Goal: Register for event/course

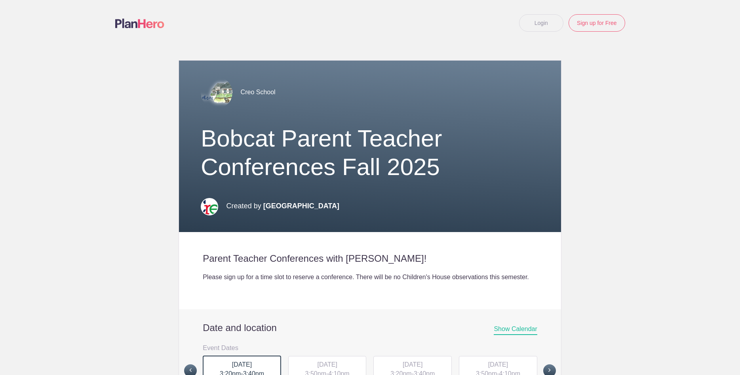
scroll to position [228, 0]
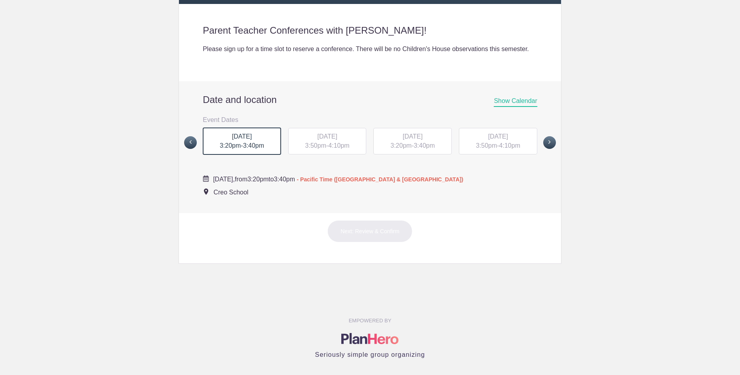
click at [251, 149] on span "3:40pm" at bounding box center [253, 145] width 21 height 7
click at [254, 152] on div "[DATE] 3:20pm - 3:40pm" at bounding box center [242, 142] width 78 height 28
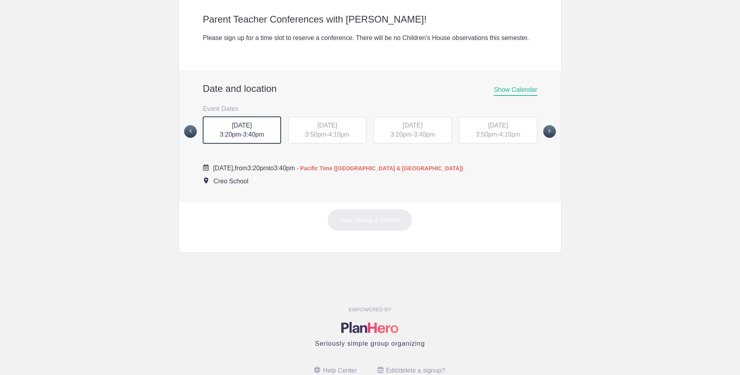
scroll to position [185, 0]
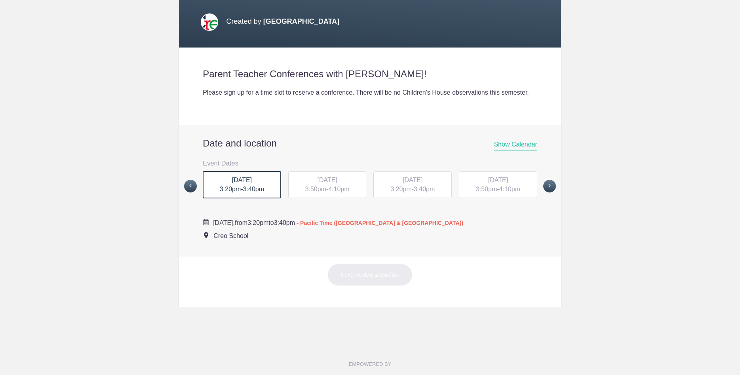
click at [330, 196] on div "MON, Oct 20, 2025 3:50pm - 4:10pm" at bounding box center [327, 185] width 78 height 27
click at [261, 193] on span "3:40pm" at bounding box center [253, 189] width 21 height 7
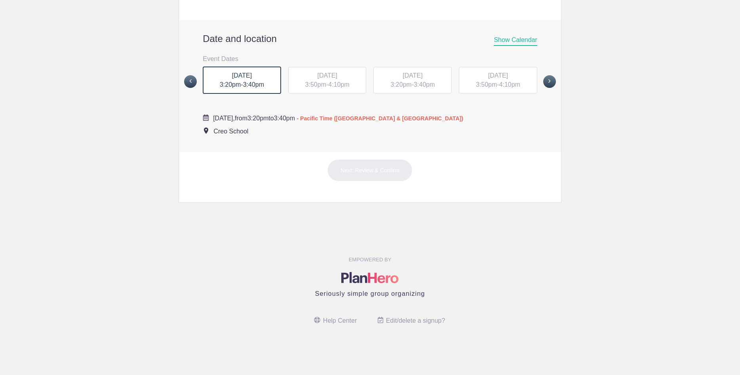
scroll to position [299, 0]
click at [508, 79] on span "TUE, Oct 21, 2025" at bounding box center [498, 75] width 20 height 7
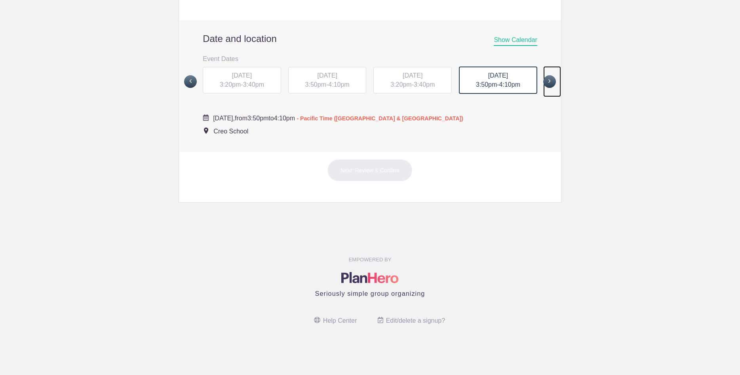
click at [550, 80] on span at bounding box center [549, 81] width 13 height 13
click at [484, 82] on div "FRI, Oct 24, 2025 3:50pm - 4:10pm" at bounding box center [498, 80] width 78 height 27
click at [405, 78] on span "FRI, Oct 24, 2025" at bounding box center [413, 75] width 20 height 7
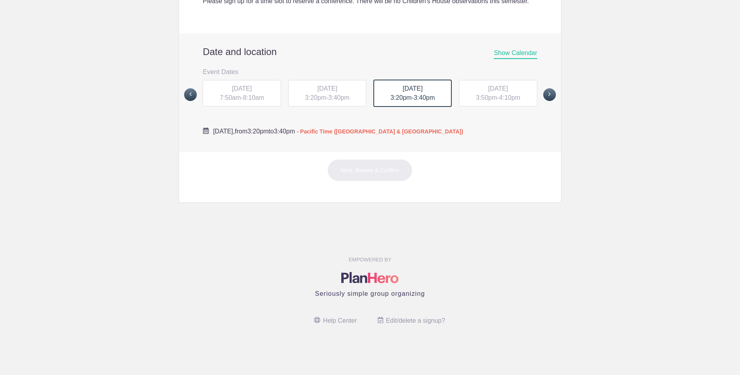
click at [337, 92] on span "THU, Oct 23, 2025" at bounding box center [327, 88] width 20 height 7
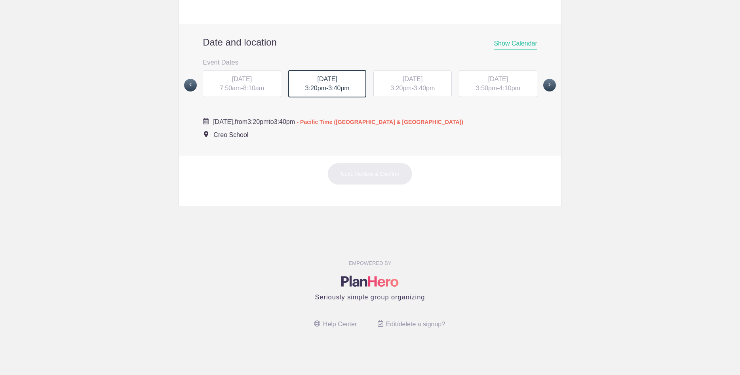
click at [261, 92] on span "8:10am" at bounding box center [253, 88] width 21 height 7
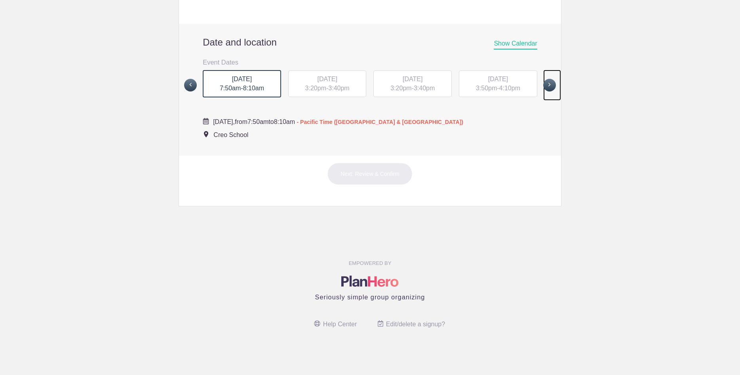
click at [545, 92] on span at bounding box center [549, 85] width 13 height 13
click at [235, 82] on span "MON, Oct 27, 2025" at bounding box center [242, 78] width 20 height 7
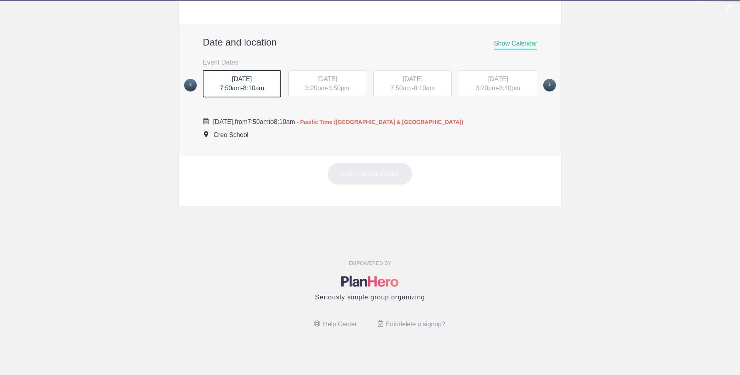
click at [346, 92] on div "TUE, Oct 28, 2025 3:20pm - 3:50pm" at bounding box center [327, 84] width 78 height 27
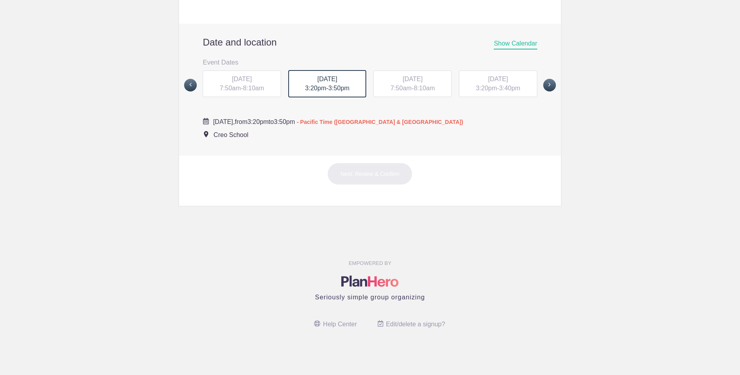
click at [404, 92] on span "7:50am" at bounding box center [401, 88] width 21 height 7
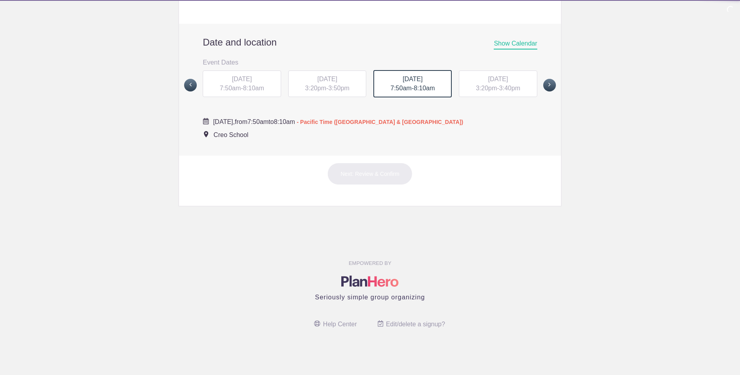
click at [486, 92] on span "3:20pm" at bounding box center [486, 88] width 21 height 7
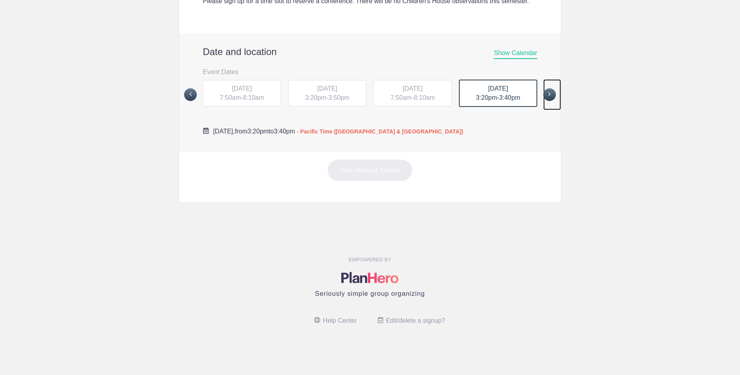
click at [549, 92] on span at bounding box center [549, 94] width 13 height 13
click at [527, 51] on span "Show Calendar" at bounding box center [515, 55] width 43 height 10
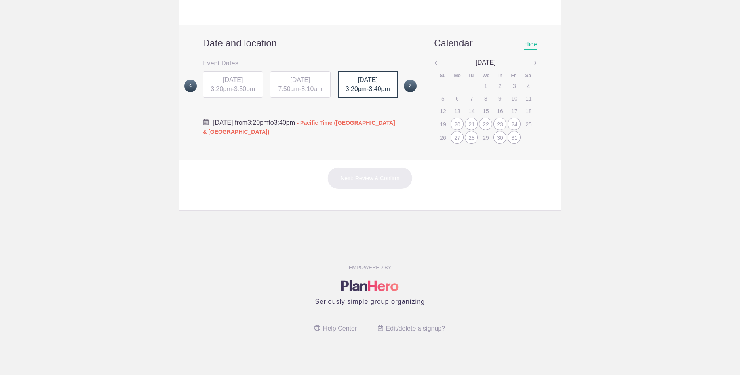
click at [460, 130] on div "20" at bounding box center [457, 124] width 13 height 13
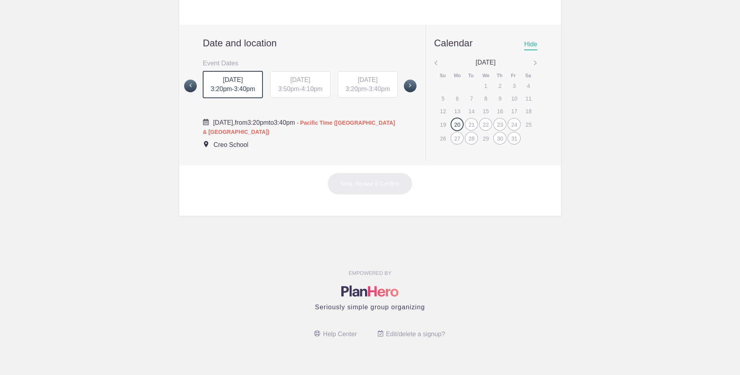
click at [242, 92] on span "3:40pm" at bounding box center [244, 89] width 21 height 7
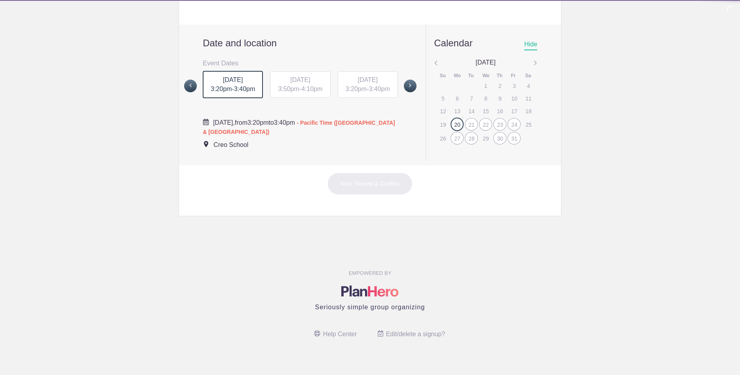
click at [303, 95] on div "MON, Oct 20, 2025 3:50pm - 4:10pm" at bounding box center [300, 84] width 60 height 27
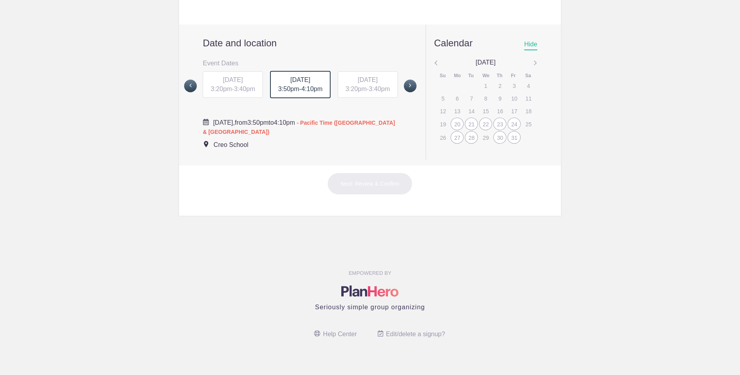
click at [358, 83] on span "TUE, Oct 21, 2025" at bounding box center [368, 79] width 20 height 7
click at [456, 131] on div "20" at bounding box center [457, 124] width 13 height 13
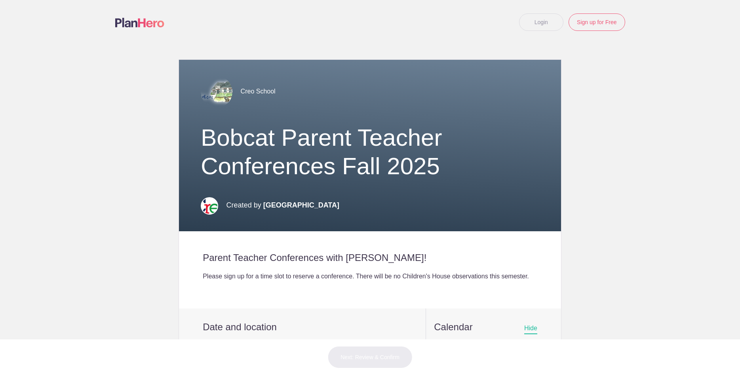
scroll to position [0, 0]
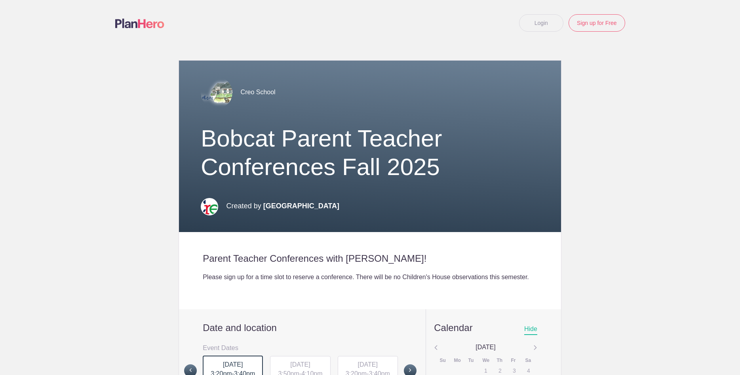
click at [538, 21] on link "Login" at bounding box center [541, 22] width 44 height 17
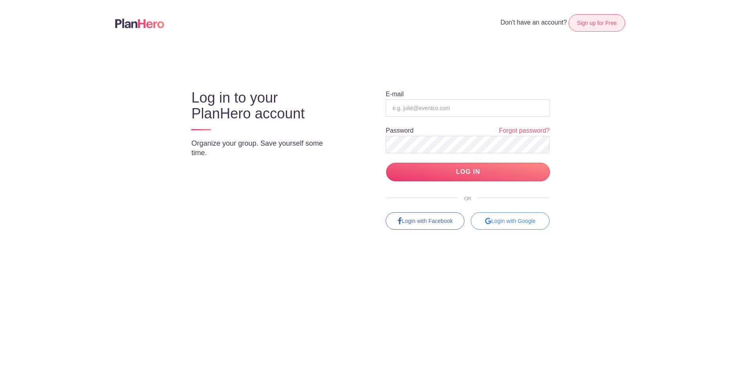
click at [596, 27] on link "Sign up for Free" at bounding box center [597, 22] width 56 height 17
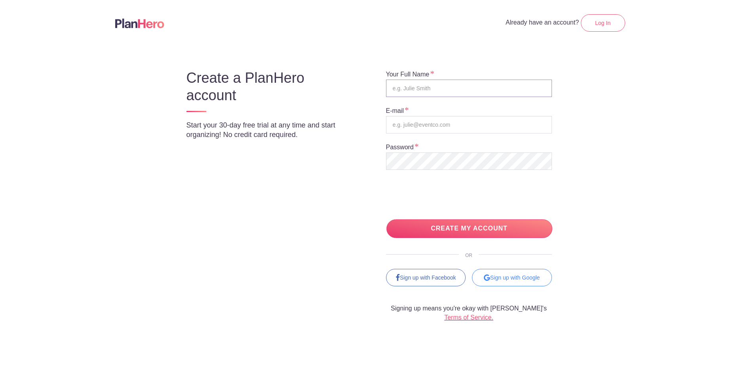
click at [445, 90] on input "text" at bounding box center [469, 88] width 166 height 17
type input "[PERSON_NAME]"
click at [421, 125] on input "email" at bounding box center [469, 124] width 166 height 17
type input "[PERSON_NAME][EMAIL_ADDRESS][DOMAIN_NAME]"
click at [500, 227] on input "CREATE MY ACCOUNT" at bounding box center [470, 228] width 166 height 19
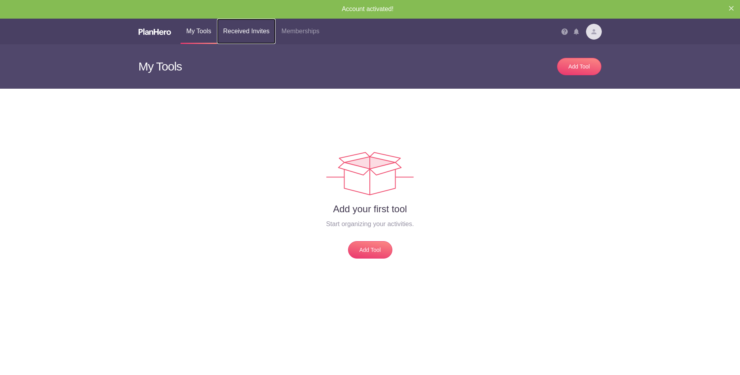
click at [250, 27] on link "Received Invites" at bounding box center [246, 31] width 58 height 25
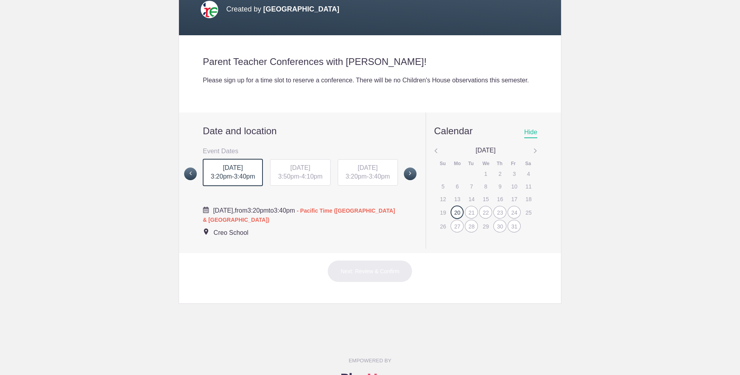
scroll to position [228, 0]
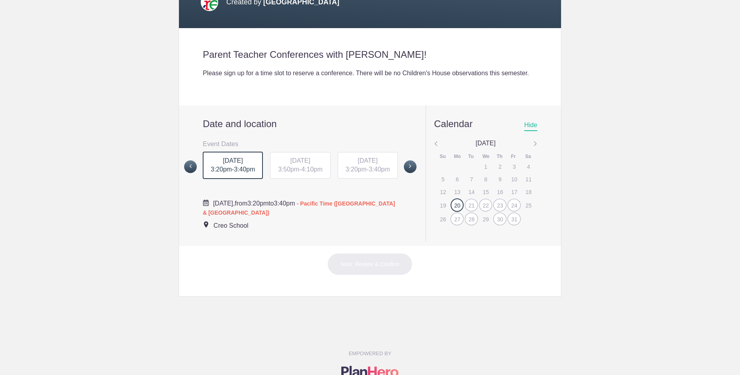
click at [235, 178] on div "[DATE] 3:20pm - 3:40pm" at bounding box center [233, 166] width 60 height 28
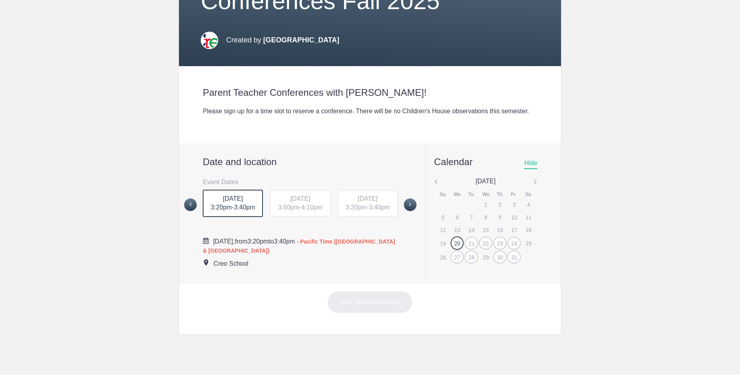
scroll to position [332, 0]
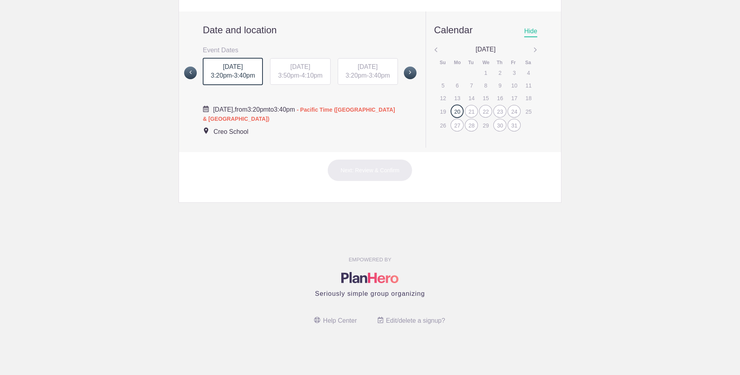
click at [401, 154] on div "Next: Review & Confirm" at bounding box center [370, 171] width 382 height 36
click at [310, 78] on span "4:10pm" at bounding box center [311, 75] width 21 height 7
click at [456, 125] on div "27" at bounding box center [457, 124] width 13 height 13
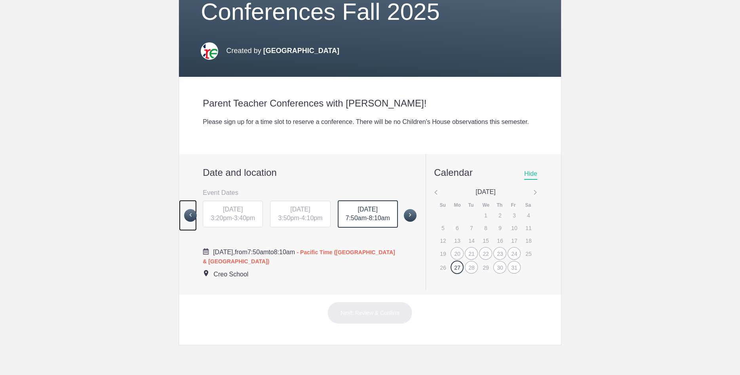
click at [197, 219] on link at bounding box center [188, 215] width 18 height 31
click at [226, 223] on div "TUE, Oct 21, 2025 3:50pm - 4:10pm" at bounding box center [233, 213] width 60 height 27
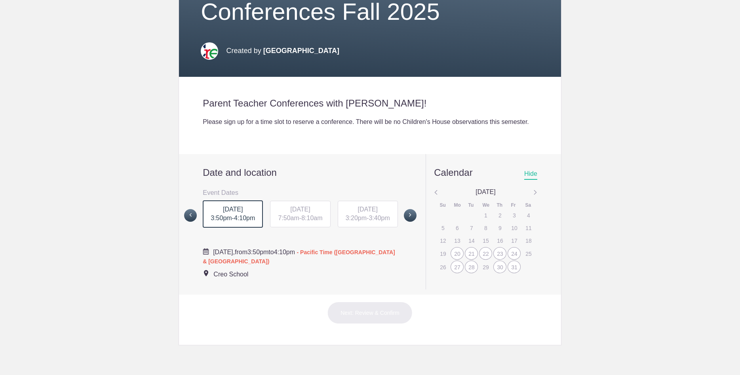
click at [226, 225] on div "TUE, Oct 21, 2025 3:50pm - 4:10pm" at bounding box center [233, 214] width 60 height 28
click at [534, 180] on span "Hide" at bounding box center [530, 175] width 13 height 10
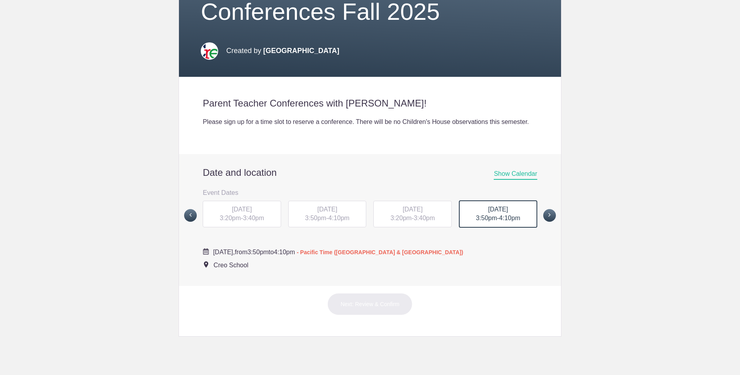
click at [534, 180] on span "Show Calendar" at bounding box center [515, 175] width 43 height 10
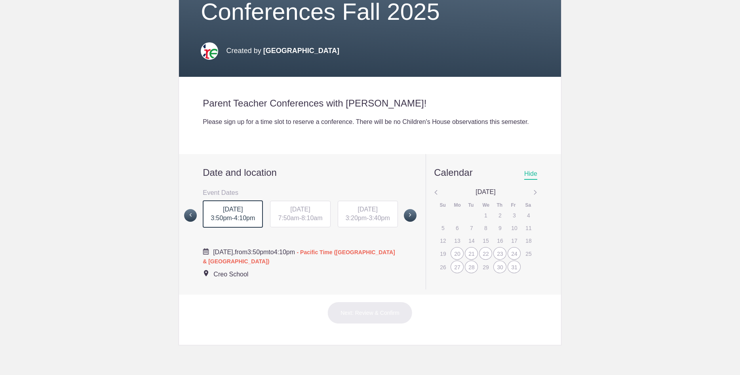
click at [514, 273] on div "31" at bounding box center [514, 267] width 13 height 13
click at [281, 221] on span "7:50am" at bounding box center [288, 218] width 21 height 7
click at [462, 260] on div "20" at bounding box center [457, 253] width 13 height 13
click at [223, 225] on div "MON, Oct 20, 2025 3:20pm - 3:40pm" at bounding box center [233, 214] width 60 height 28
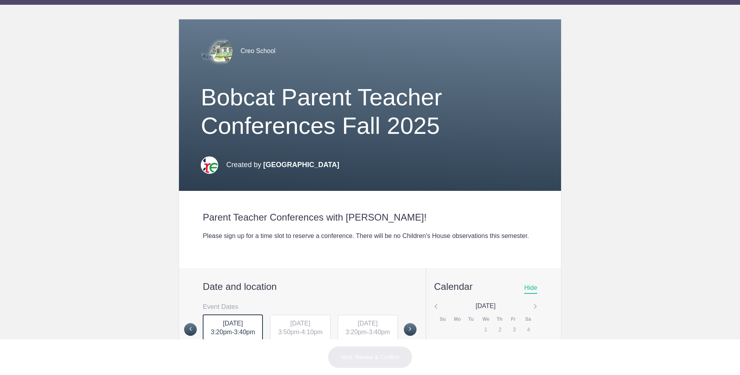
scroll to position [0, 0]
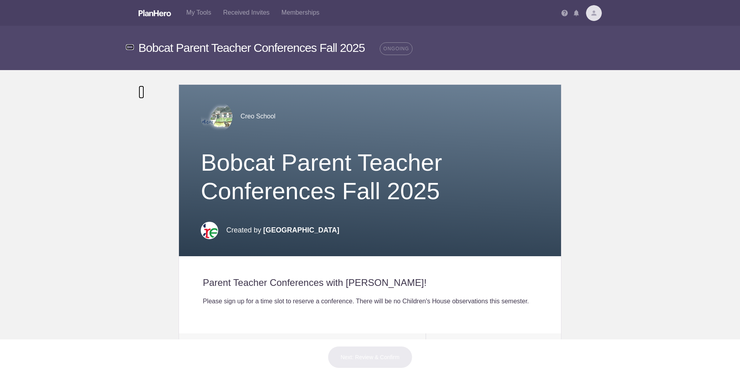
click at [128, 48] on img at bounding box center [130, 47] width 8 height 6
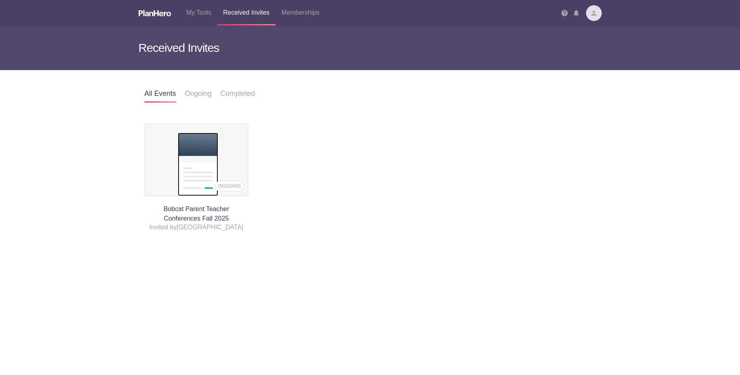
click at [192, 161] on img at bounding box center [198, 164] width 40 height 63
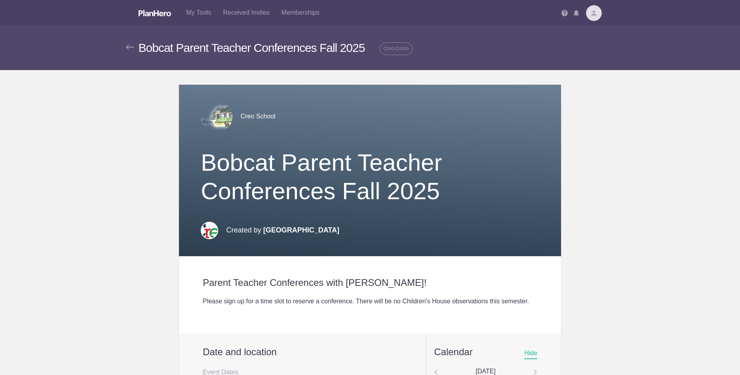
scroll to position [228, 0]
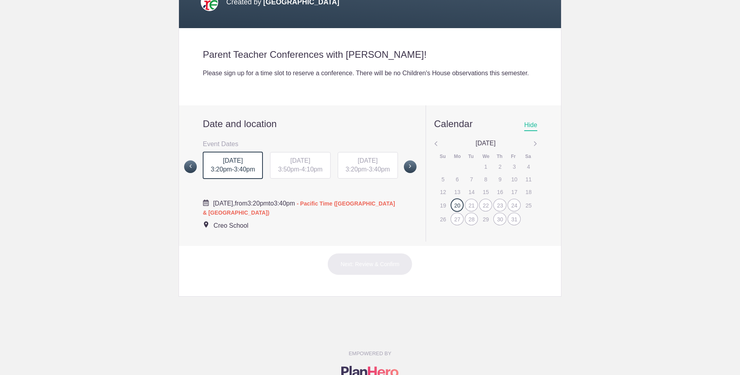
click at [236, 164] on span "MON, Oct 20, 2025" at bounding box center [233, 160] width 20 height 7
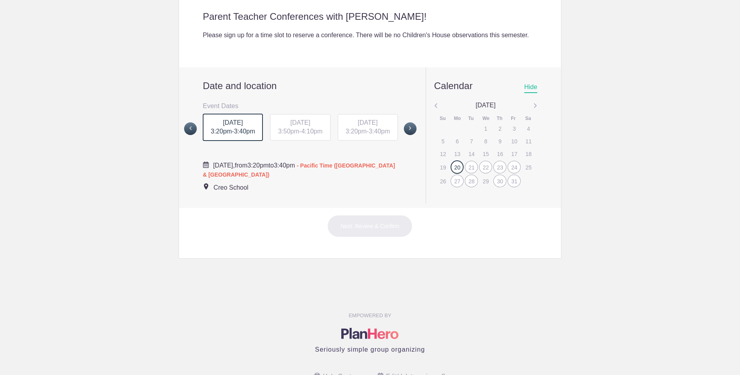
click at [292, 126] on span "[DATE]" at bounding box center [300, 122] width 20 height 7
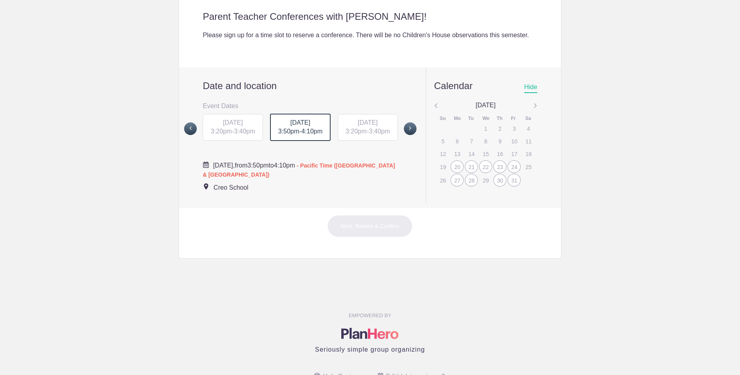
click at [372, 135] on span "3:40pm" at bounding box center [379, 131] width 21 height 7
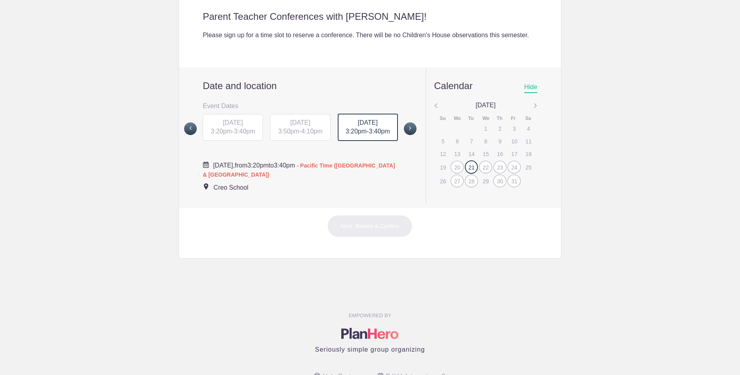
click at [484, 174] on div "22" at bounding box center [485, 167] width 13 height 13
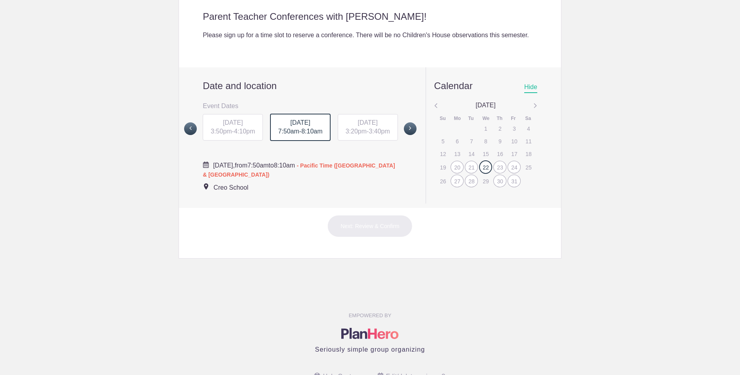
click at [359, 135] on span "3:20pm" at bounding box center [356, 131] width 21 height 7
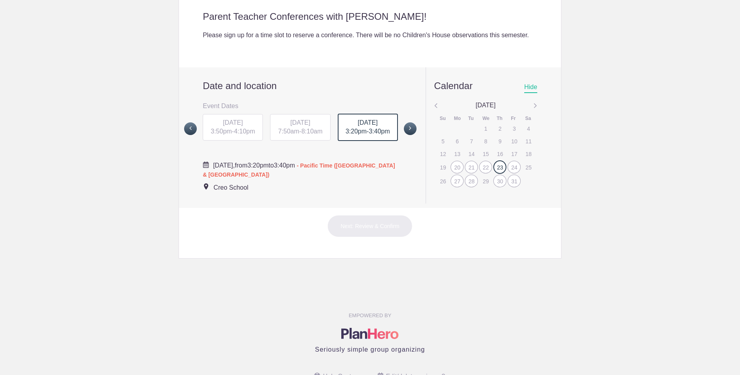
click at [235, 141] on div "TUE, Oct 21, 2025 3:50pm - 4:10pm" at bounding box center [233, 127] width 60 height 27
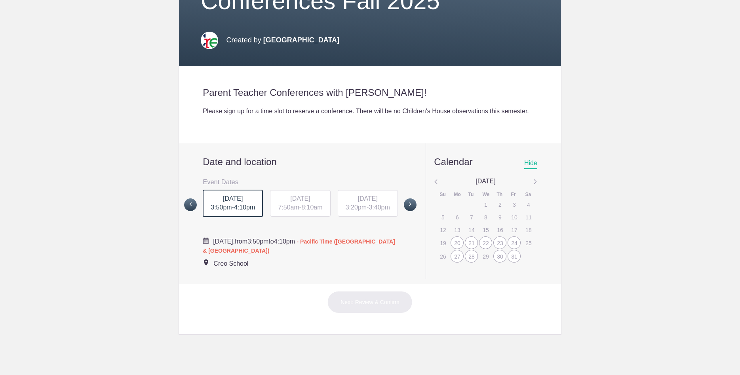
scroll to position [332, 0]
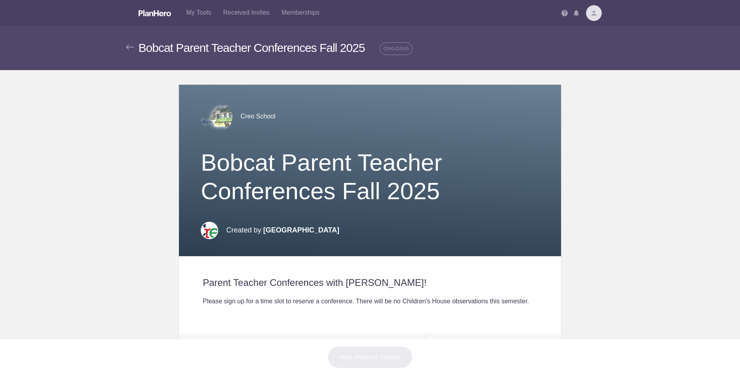
scroll to position [266, 0]
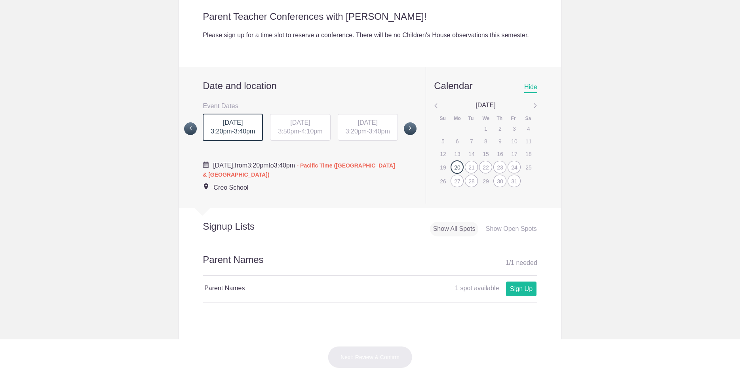
click at [236, 137] on div "[DATE] 3:20pm - 3:40pm" at bounding box center [233, 128] width 60 height 28
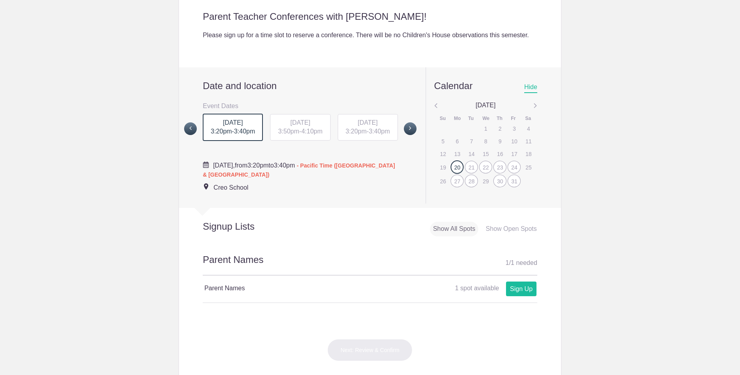
scroll to position [304, 0]
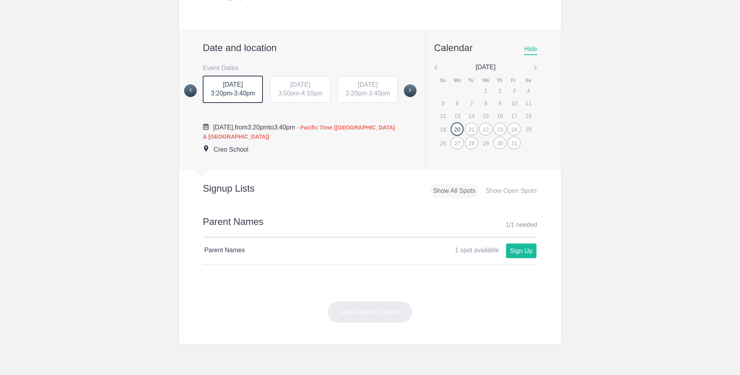
click at [252, 263] on div "Parent Names 1 spot available 1 spot available Sign Up x" at bounding box center [370, 251] width 335 height 26
click at [525, 258] on link "Sign Up" at bounding box center [521, 251] width 31 height 15
type input "1"
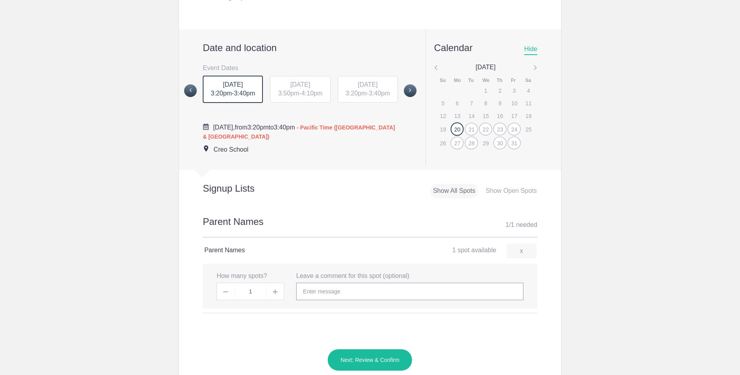
click at [348, 300] on input "text" at bounding box center [409, 291] width 227 height 17
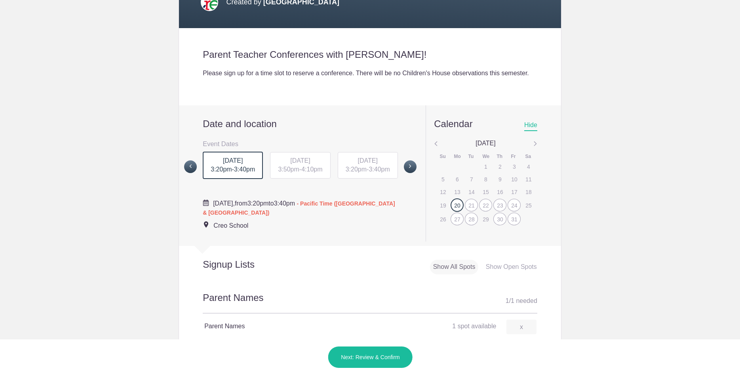
click at [251, 314] on h2 "Parent Names 1 / 1 needed" at bounding box center [370, 302] width 335 height 23
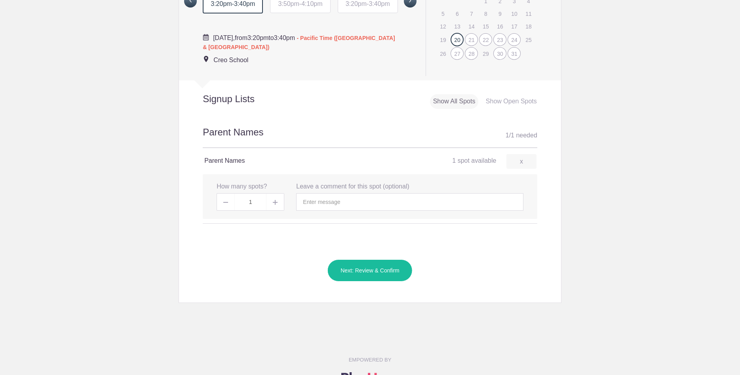
scroll to position [380, 0]
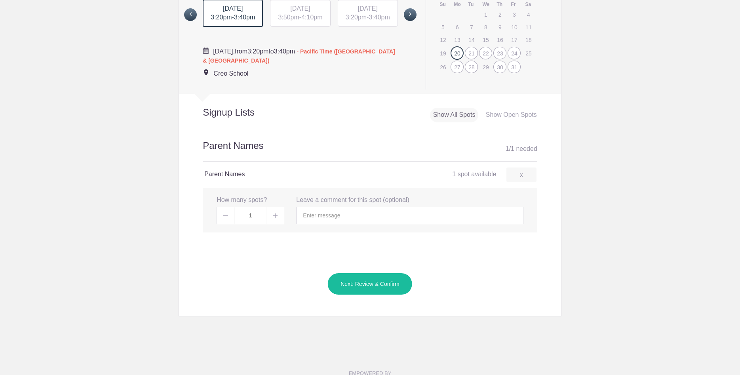
click at [229, 179] on div "Parent Names 1 spot available 1 spot available Sign Up x" at bounding box center [370, 175] width 332 height 10
click at [313, 224] on input "text" at bounding box center [409, 215] width 227 height 17
type input "D"
type input "Cynthia & Adam Linzy - Charlotte Linzy"
click at [392, 295] on button "Next: Review & Confirm" at bounding box center [370, 284] width 85 height 22
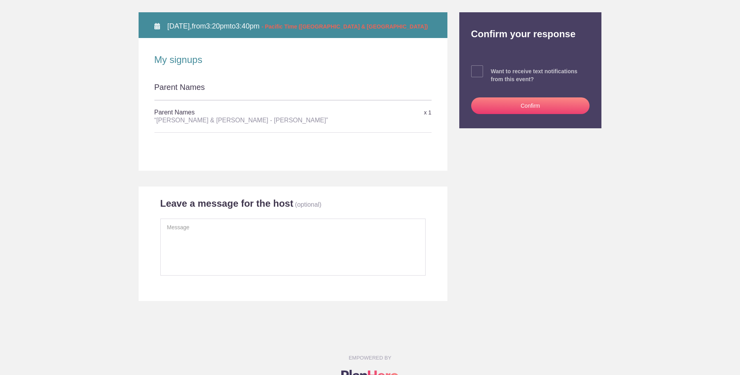
scroll to position [114, 0]
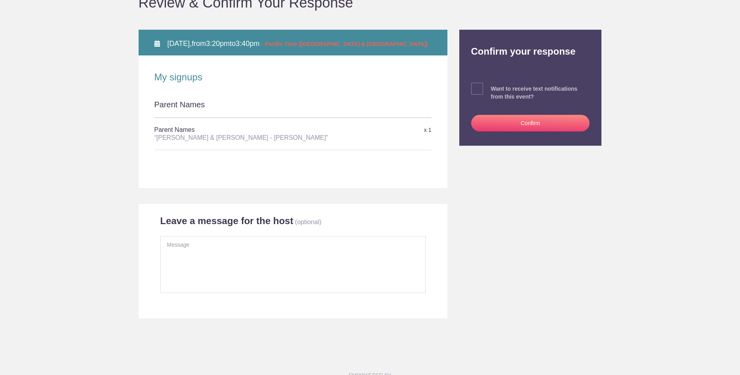
click at [534, 123] on button "Confirm" at bounding box center [530, 123] width 119 height 17
